Goal: Navigation & Orientation: Find specific page/section

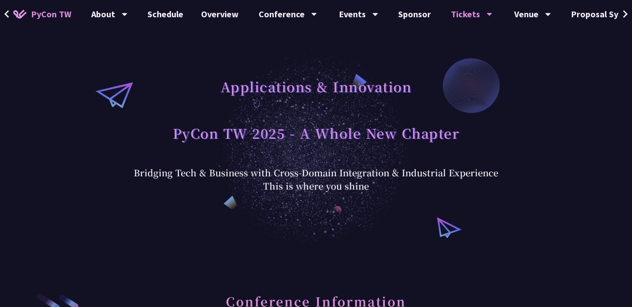
click at [623, 14] on icon at bounding box center [626, 14] width 6 height 9
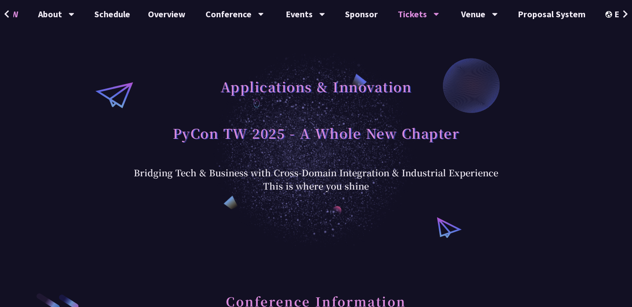
click at [623, 14] on icon at bounding box center [626, 14] width 6 height 9
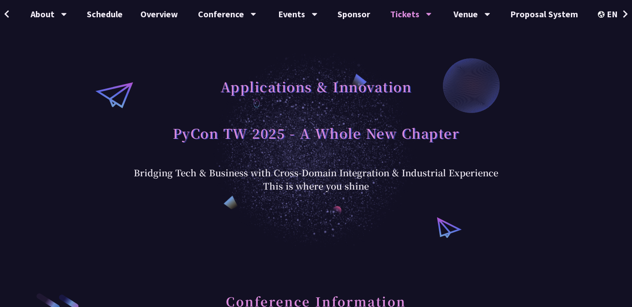
click at [623, 14] on icon at bounding box center [626, 14] width 6 height 9
click at [624, 15] on icon at bounding box center [627, 14] width 6 height 9
click at [596, 64] on div "中文" at bounding box center [613, 66] width 53 height 21
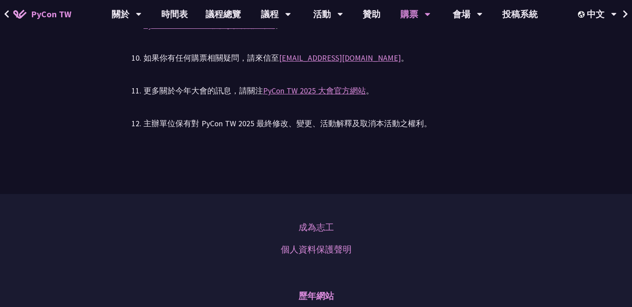
scroll to position [2914, 0]
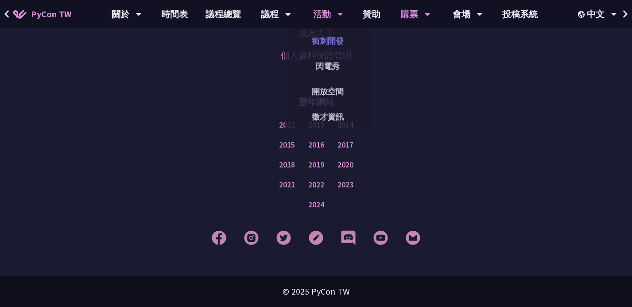
click at [319, 42] on link "衝刺開發" at bounding box center [327, 41] width 85 height 21
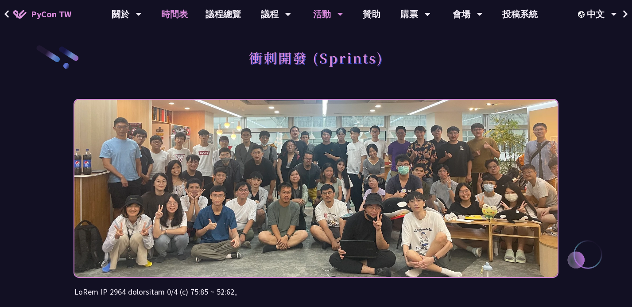
click at [165, 18] on link "時間表" at bounding box center [174, 14] width 44 height 28
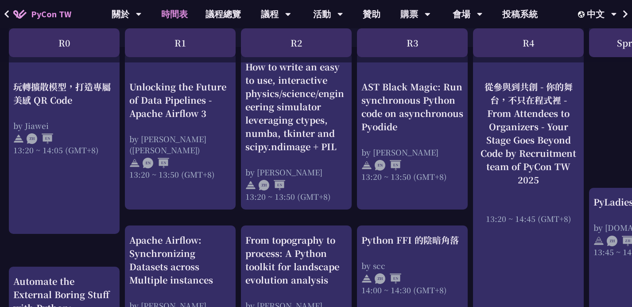
scroll to position [1045, 0]
